Goal: Navigation & Orientation: Find specific page/section

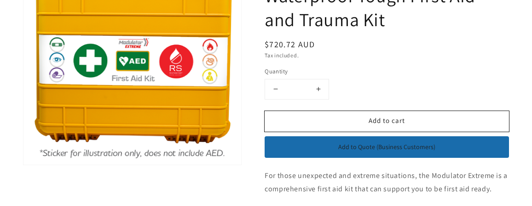
scroll to position [184, 0]
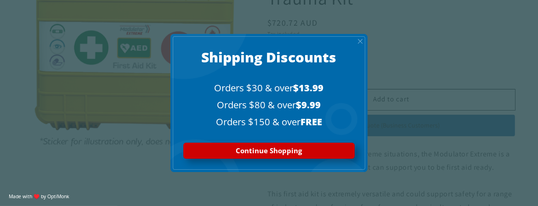
click at [360, 42] on span "X" at bounding box center [361, 41] width 6 height 8
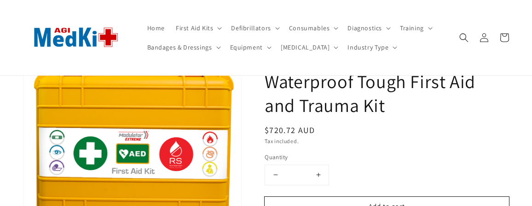
scroll to position [0, 0]
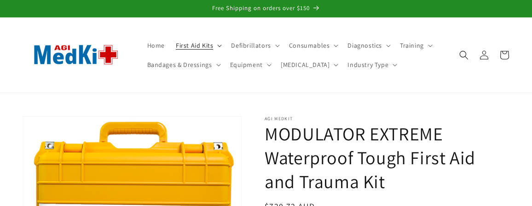
click at [219, 45] on icon at bounding box center [219, 46] width 5 height 3
click at [215, 45] on summary "First Aid Kits" at bounding box center [197, 45] width 55 height 19
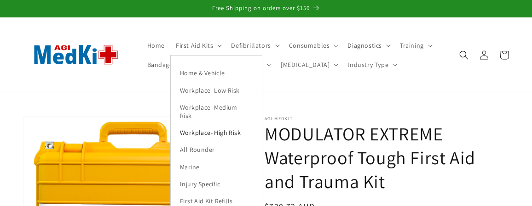
click at [231, 135] on link "Workplace- High Risk" at bounding box center [216, 133] width 91 height 17
